Goal: Task Accomplishment & Management: Complete application form

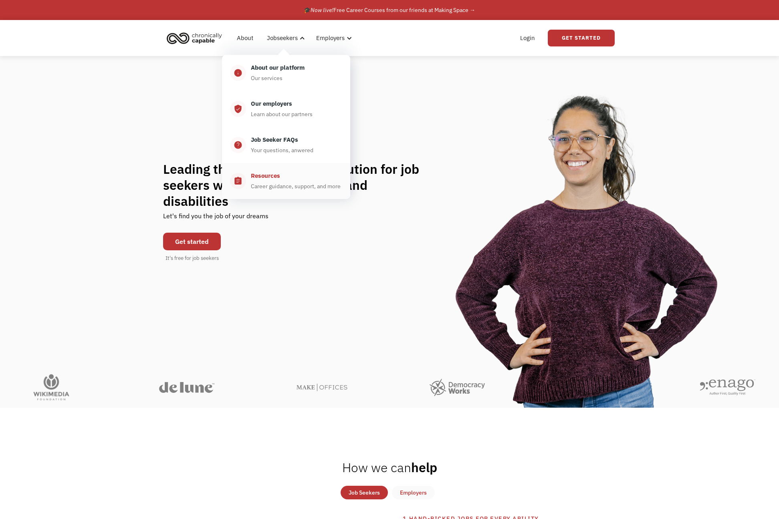
click at [275, 176] on div "Resources" at bounding box center [265, 176] width 29 height 10
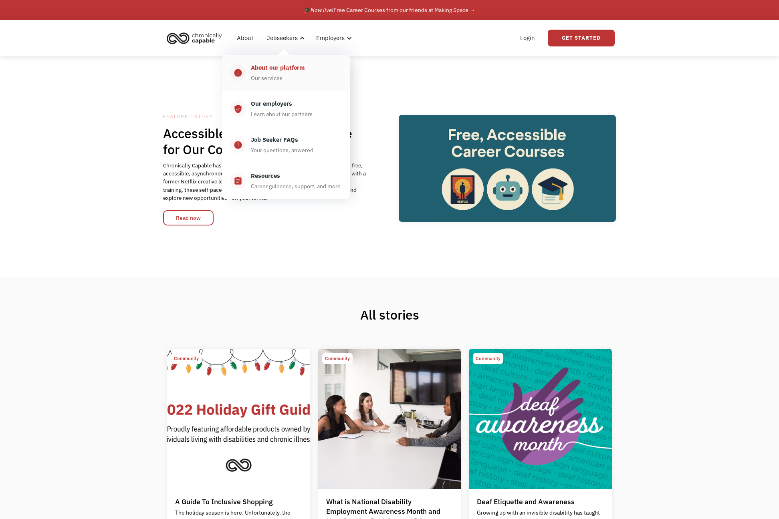
click at [278, 67] on div "About our platform" at bounding box center [278, 68] width 54 height 10
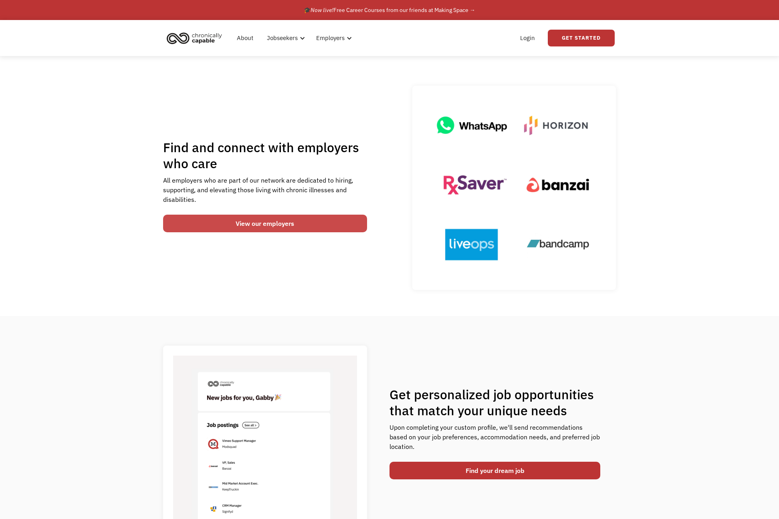
click at [312, 221] on link "View our employers" at bounding box center [265, 224] width 204 height 18
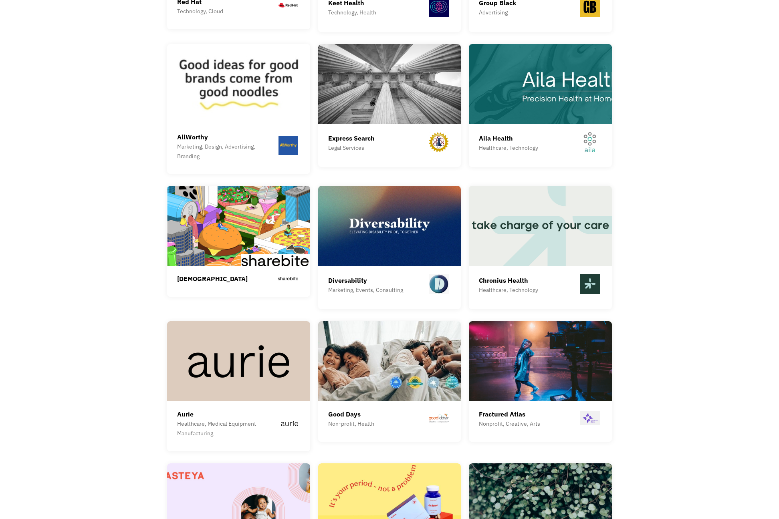
scroll to position [1762, 0]
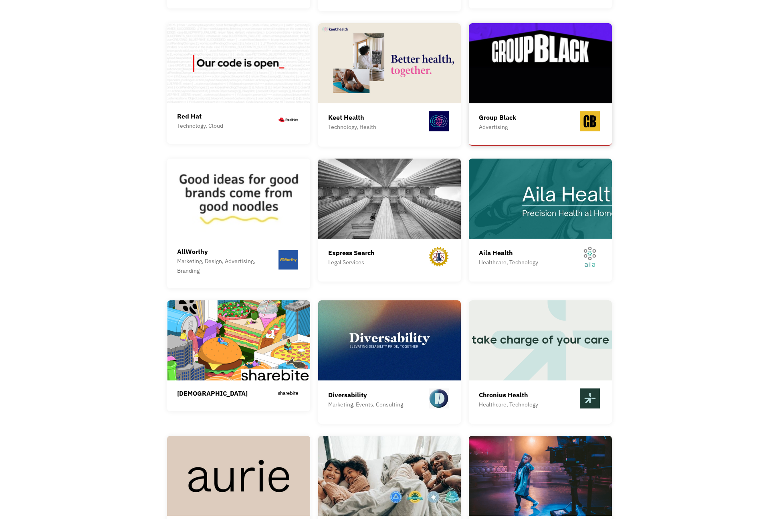
click at [543, 117] on div "Group Black Advertising" at bounding box center [540, 122] width 123 height 22
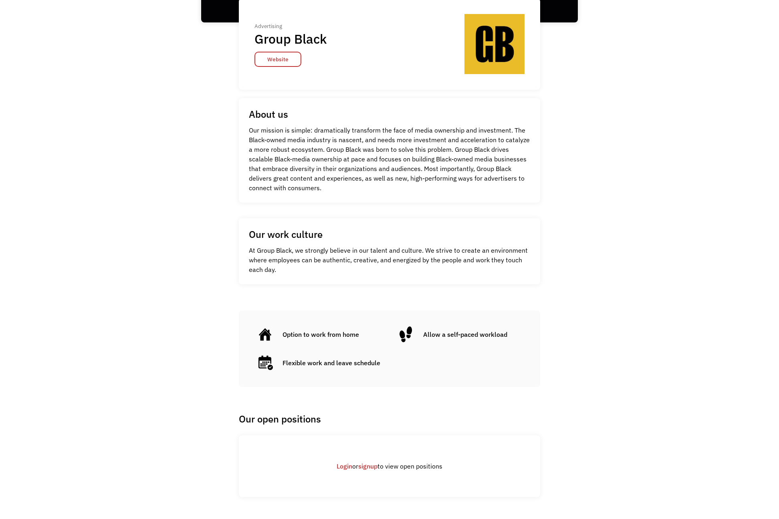
scroll to position [147, 0]
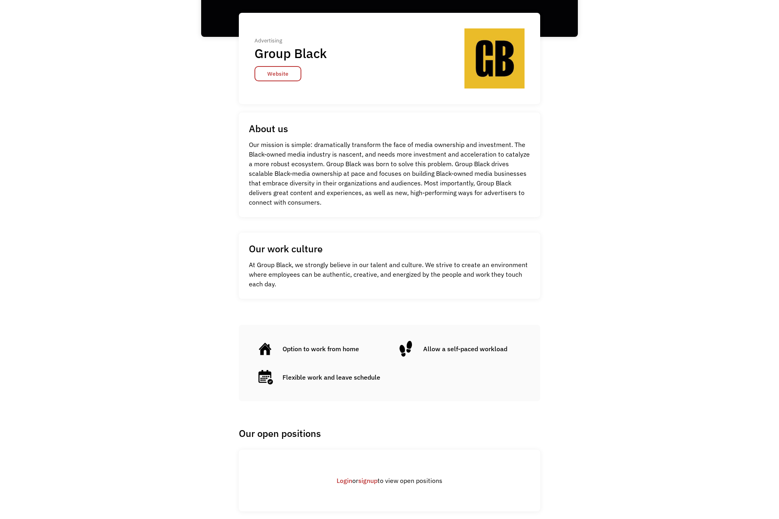
click at [371, 484] on link "signup" at bounding box center [367, 481] width 19 height 8
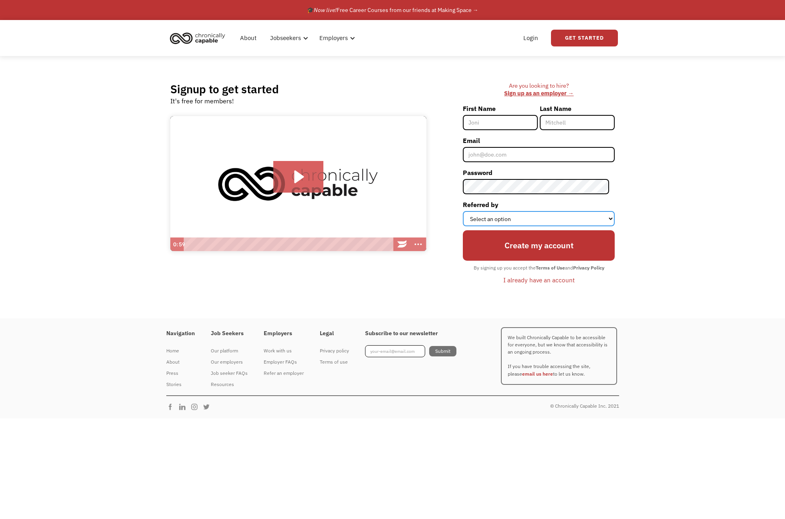
select select "Search Engine"
click at [501, 119] on input "First Name" at bounding box center [500, 122] width 75 height 15
type input "[PERSON_NAME]"
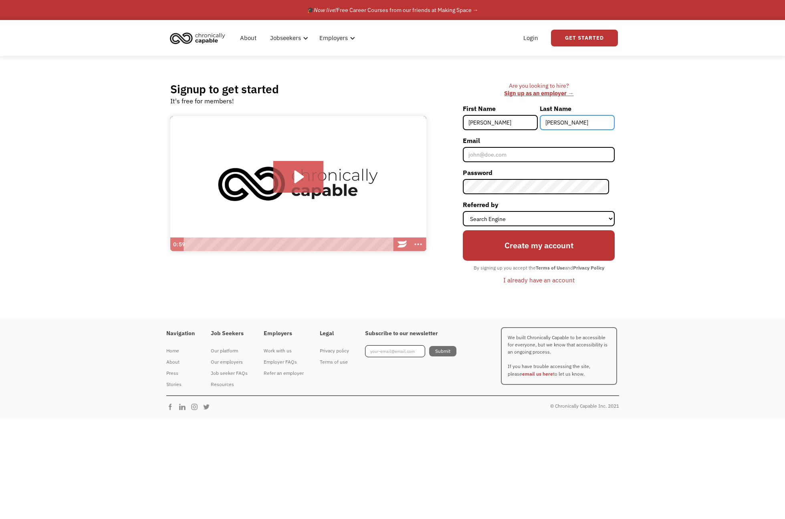
type input "[PERSON_NAME]"
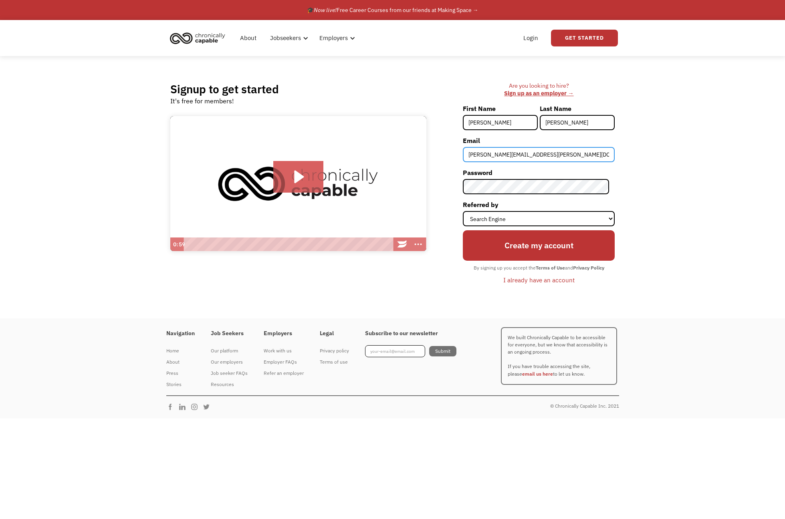
type input "[PERSON_NAME][EMAIL_ADDRESS][PERSON_NAME][DOMAIN_NAME]"
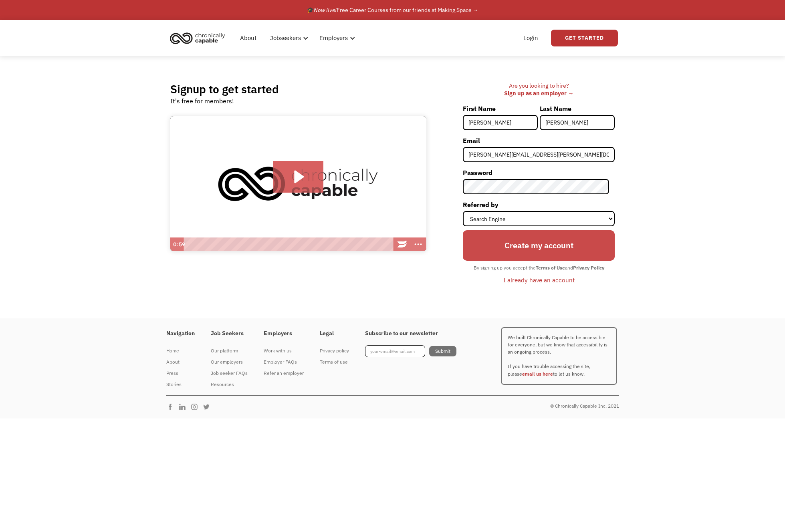
click at [547, 254] on input "Create my account" at bounding box center [539, 245] width 152 height 30
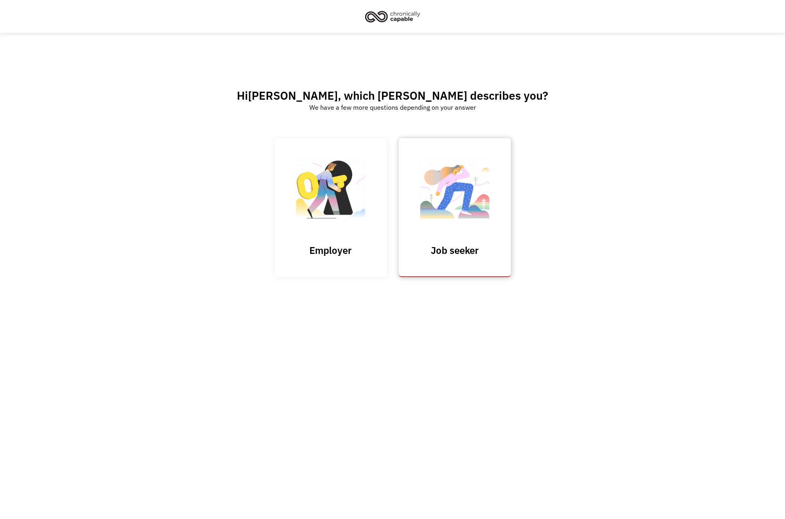
click at [444, 243] on link "Job seeker" at bounding box center [455, 207] width 112 height 139
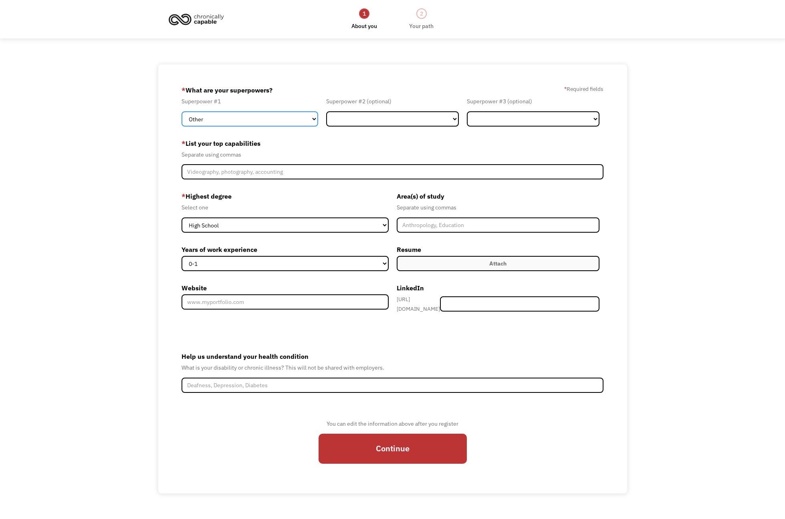
select select "Administration"
select select "Communications & Public Relations"
select select "Other"
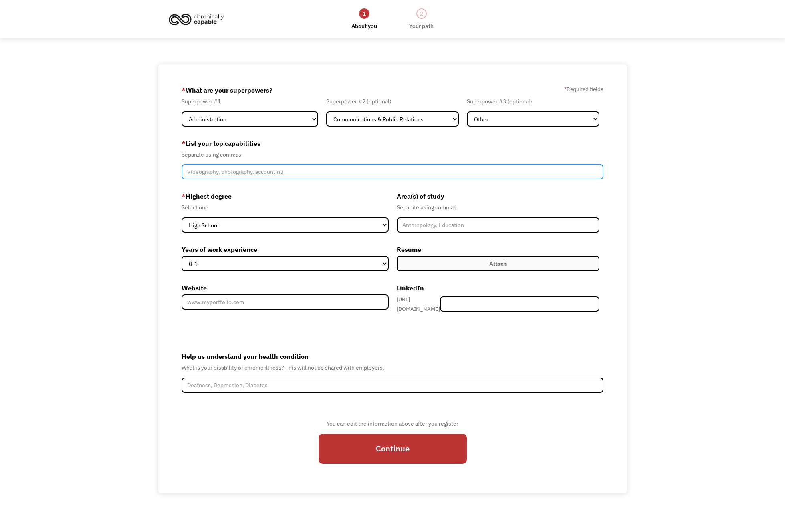
click at [367, 174] on input "Member-Create-Step1" at bounding box center [393, 171] width 422 height 15
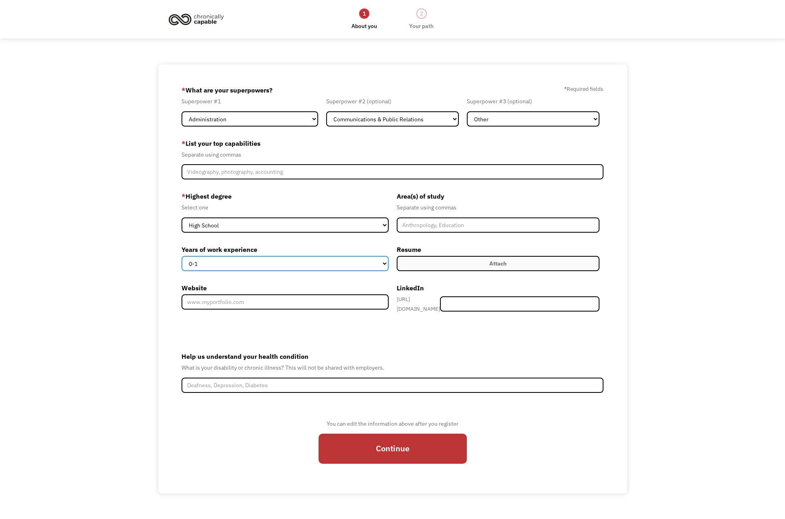
select select "5-10"
click at [446, 262] on label "Attach" at bounding box center [498, 263] width 203 height 15
